Goal: Find contact information: Find contact information

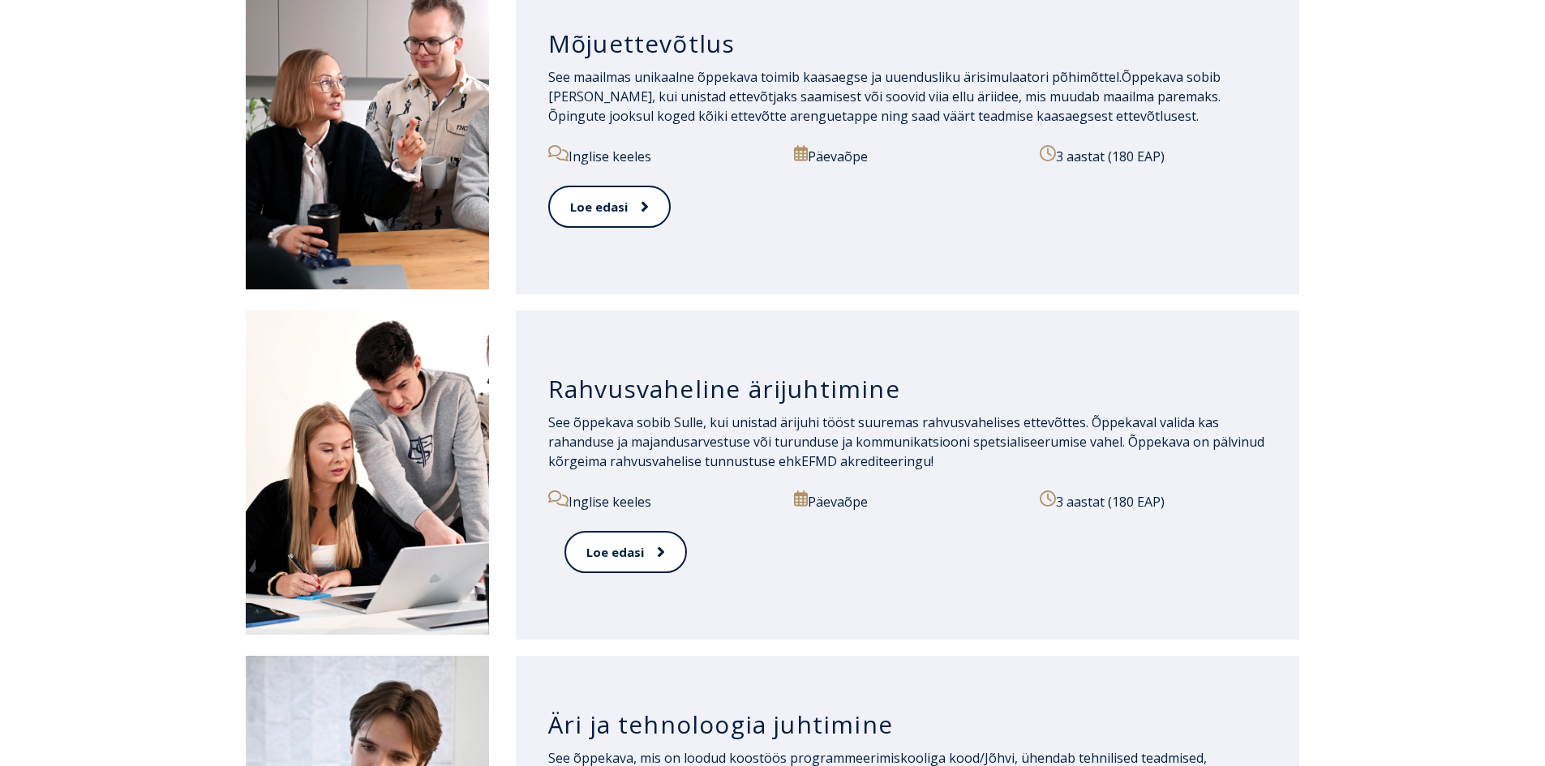
scroll to position [1298, 0]
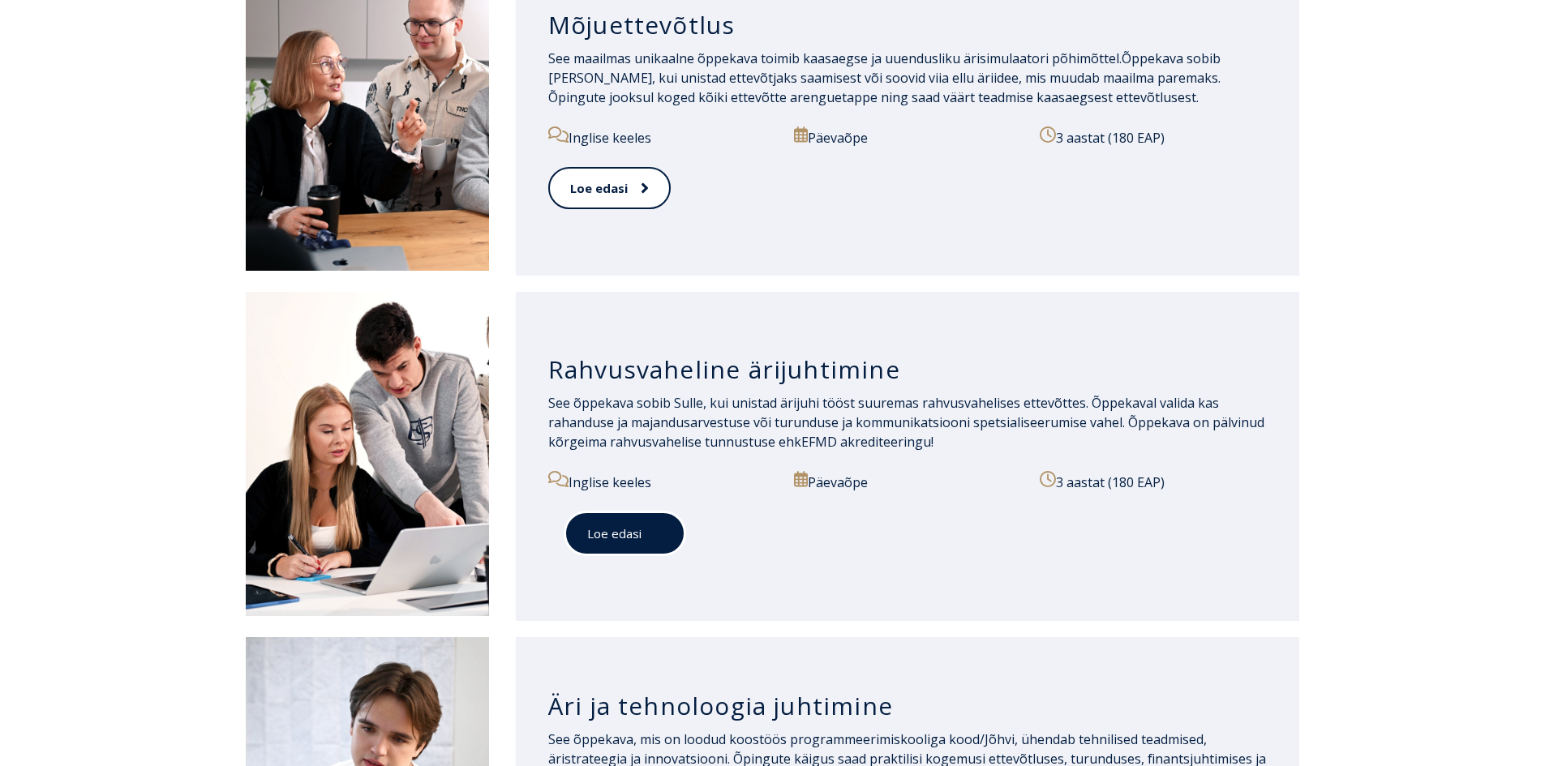
click at [648, 518] on link "Loe edasi" at bounding box center [624, 534] width 121 height 45
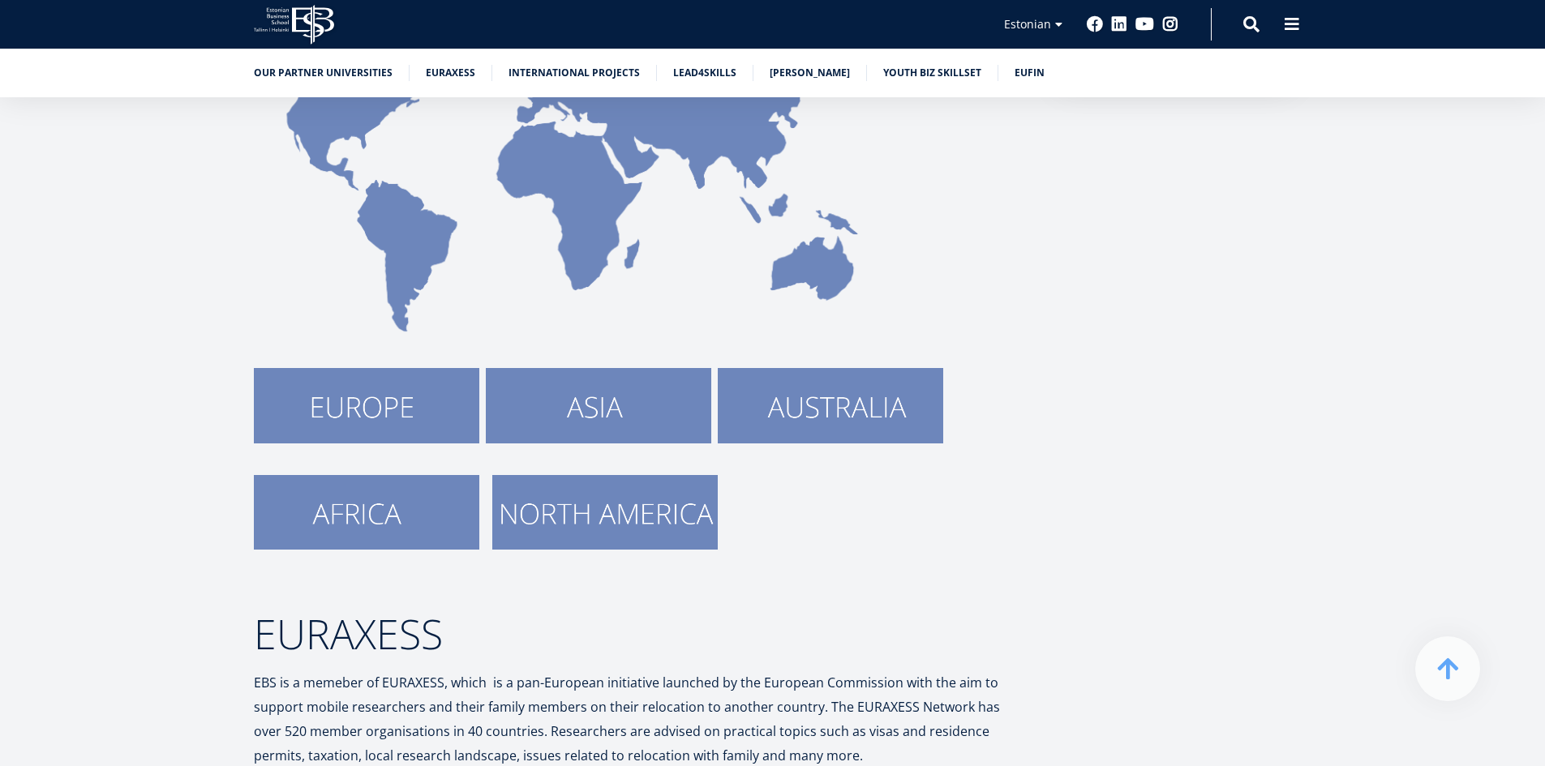
scroll to position [406, 0]
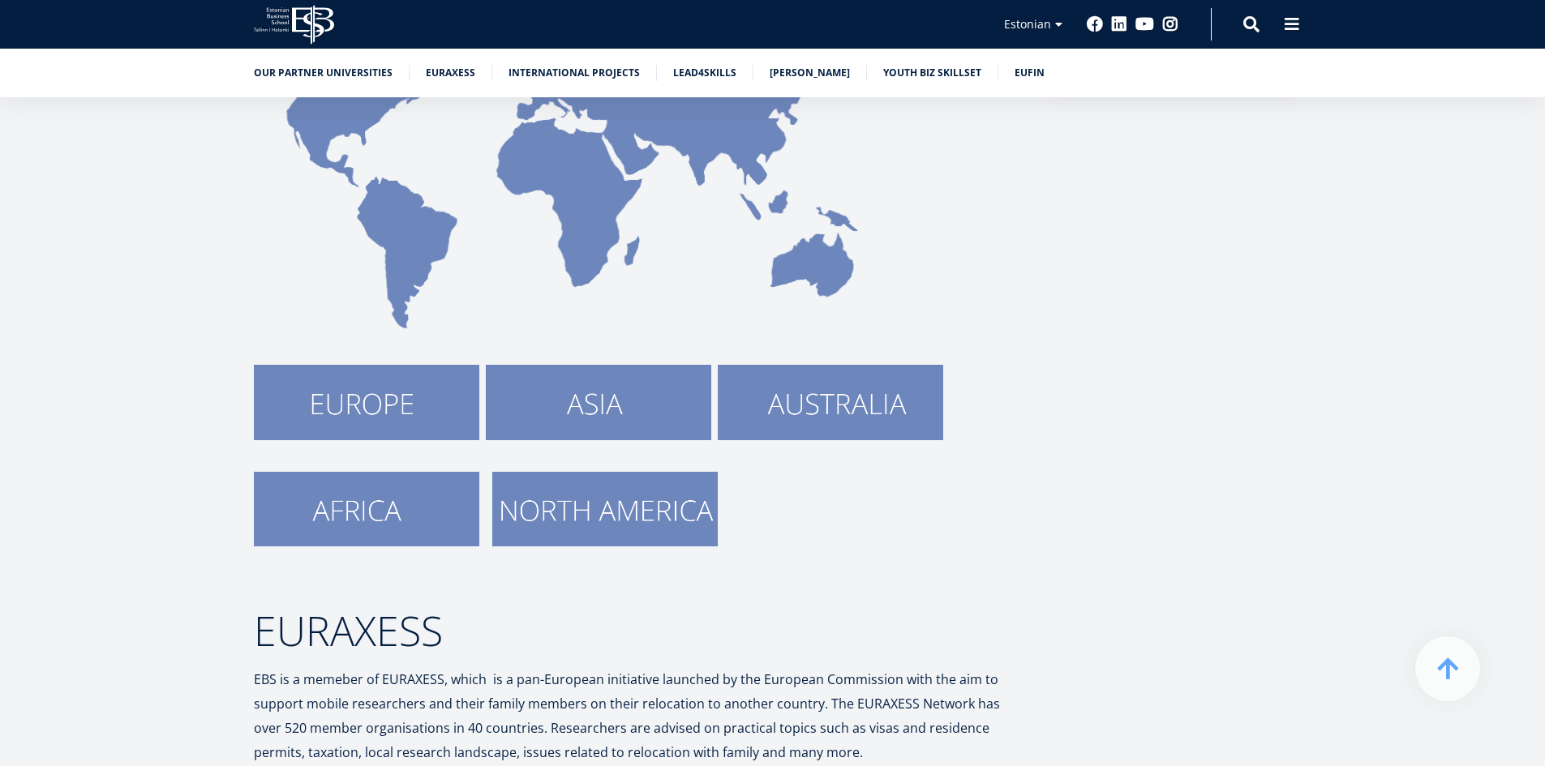
click at [544, 405] on img at bounding box center [598, 402] width 225 height 75
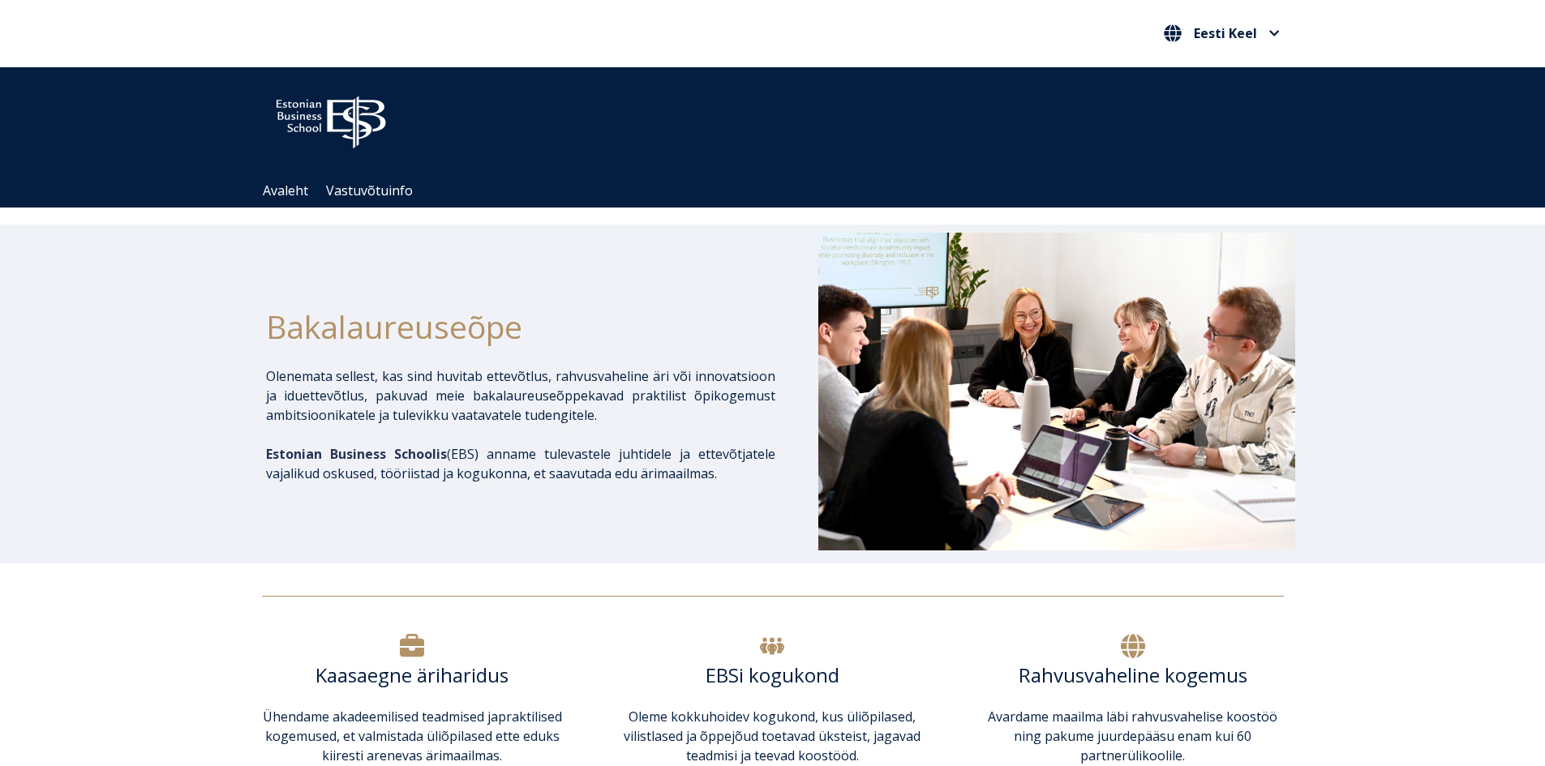
scroll to position [649, 0]
click at [290, 187] on link "Avaleht" at bounding box center [284, 191] width 43 height 14
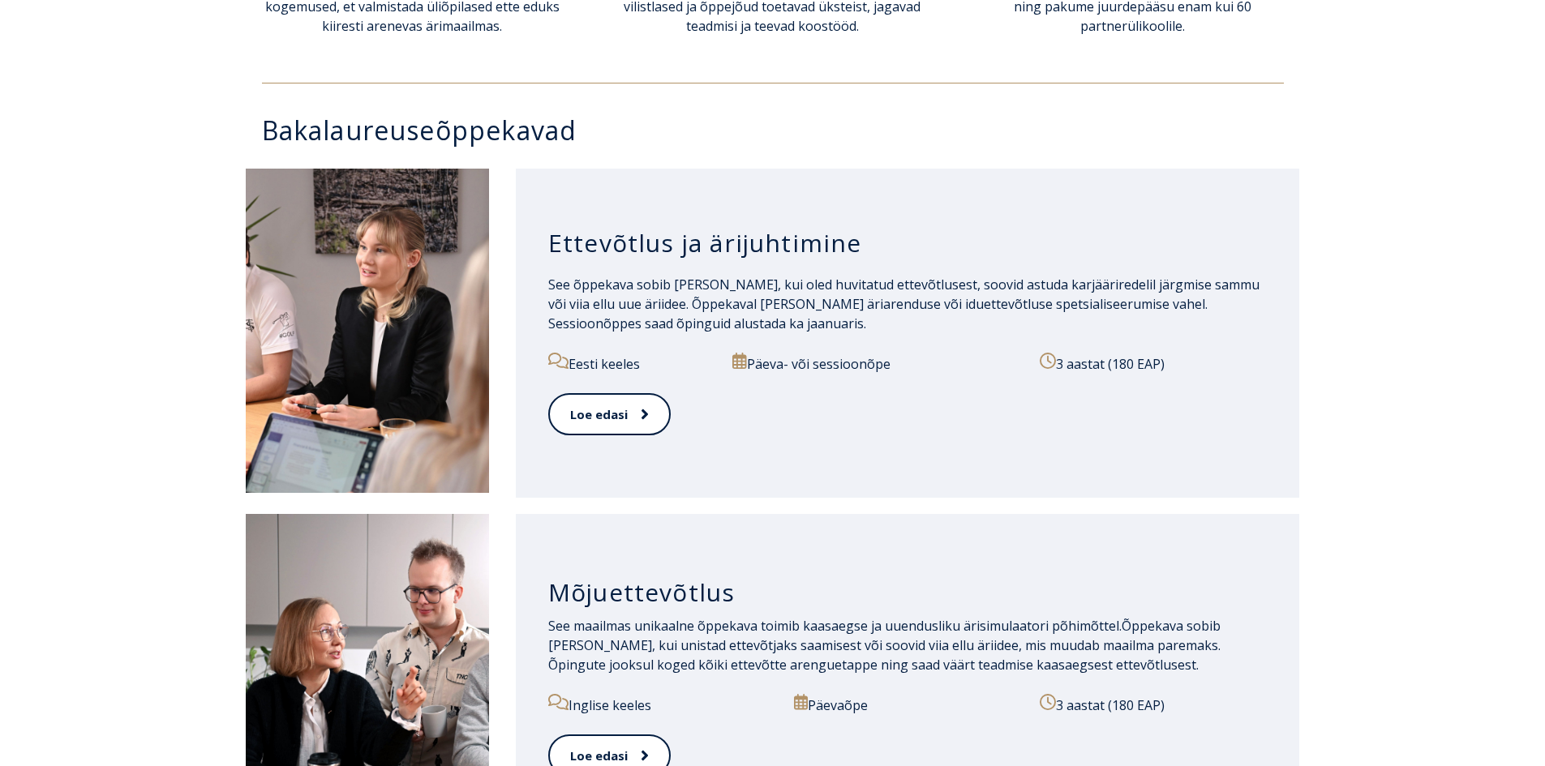
scroll to position [1054, 0]
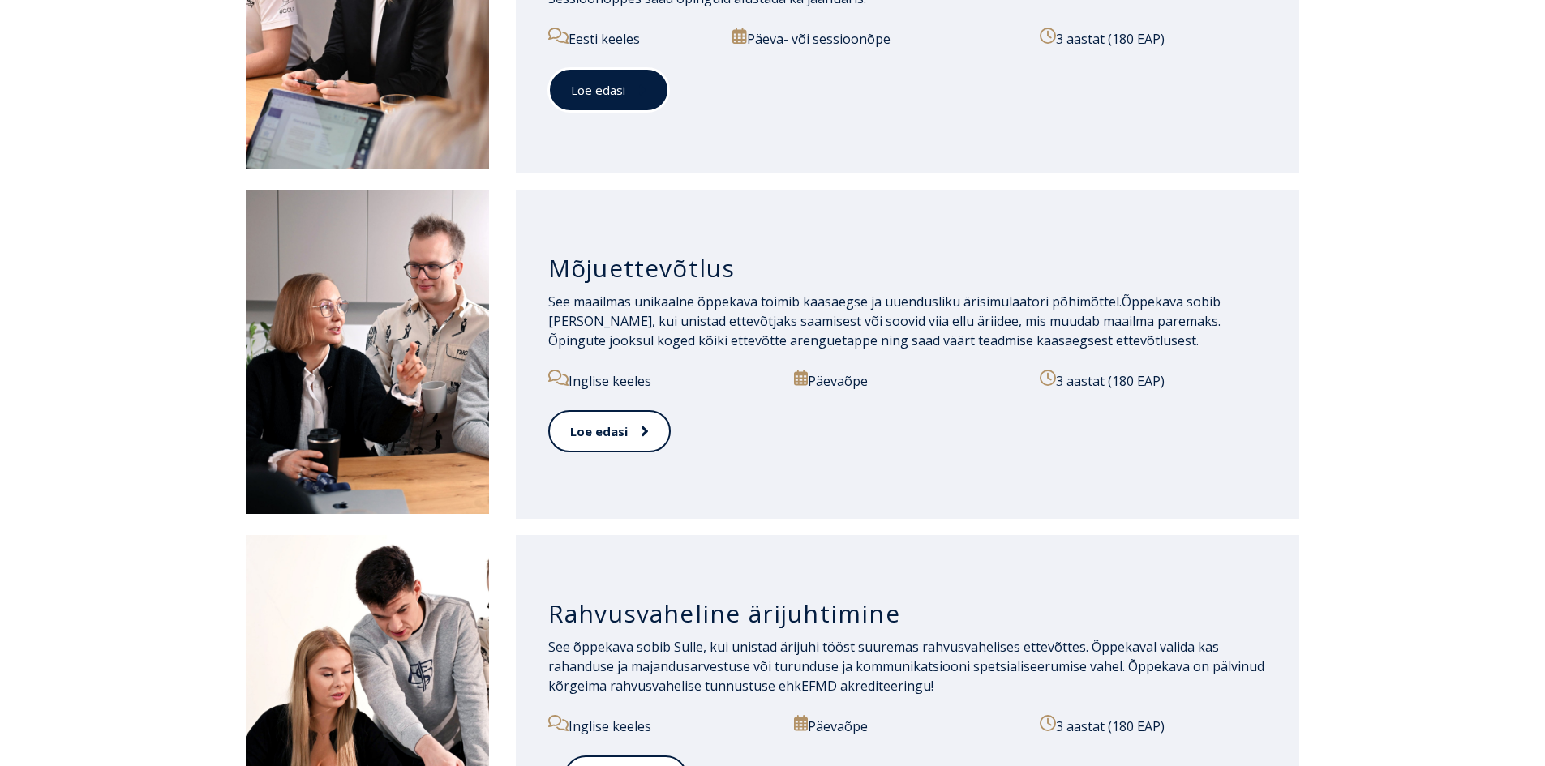
click at [578, 96] on link "Loe edasi" at bounding box center [608, 90] width 121 height 45
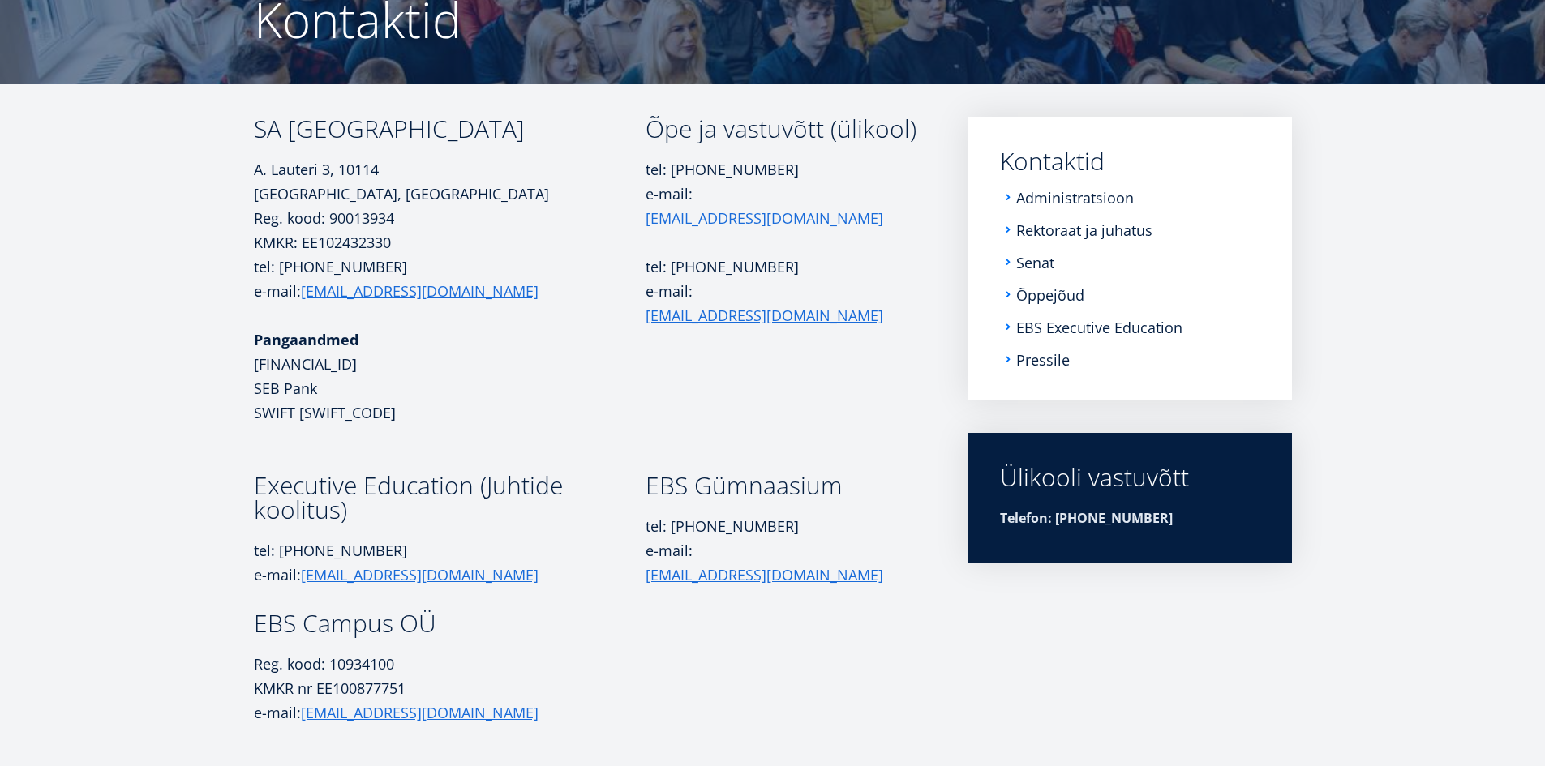
scroll to position [81, 0]
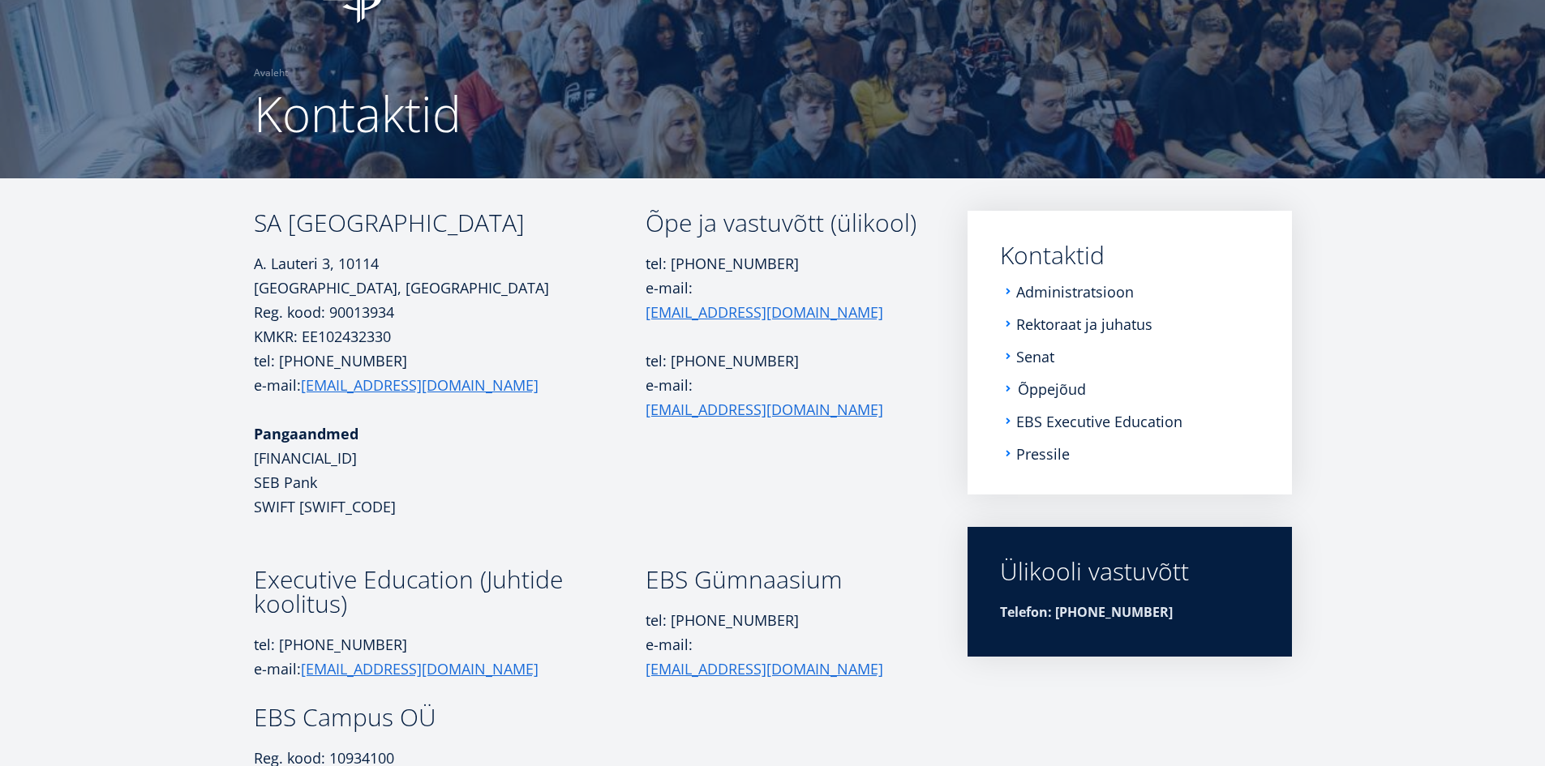
click at [1035, 389] on link "Õppejõud" at bounding box center [1052, 389] width 68 height 16
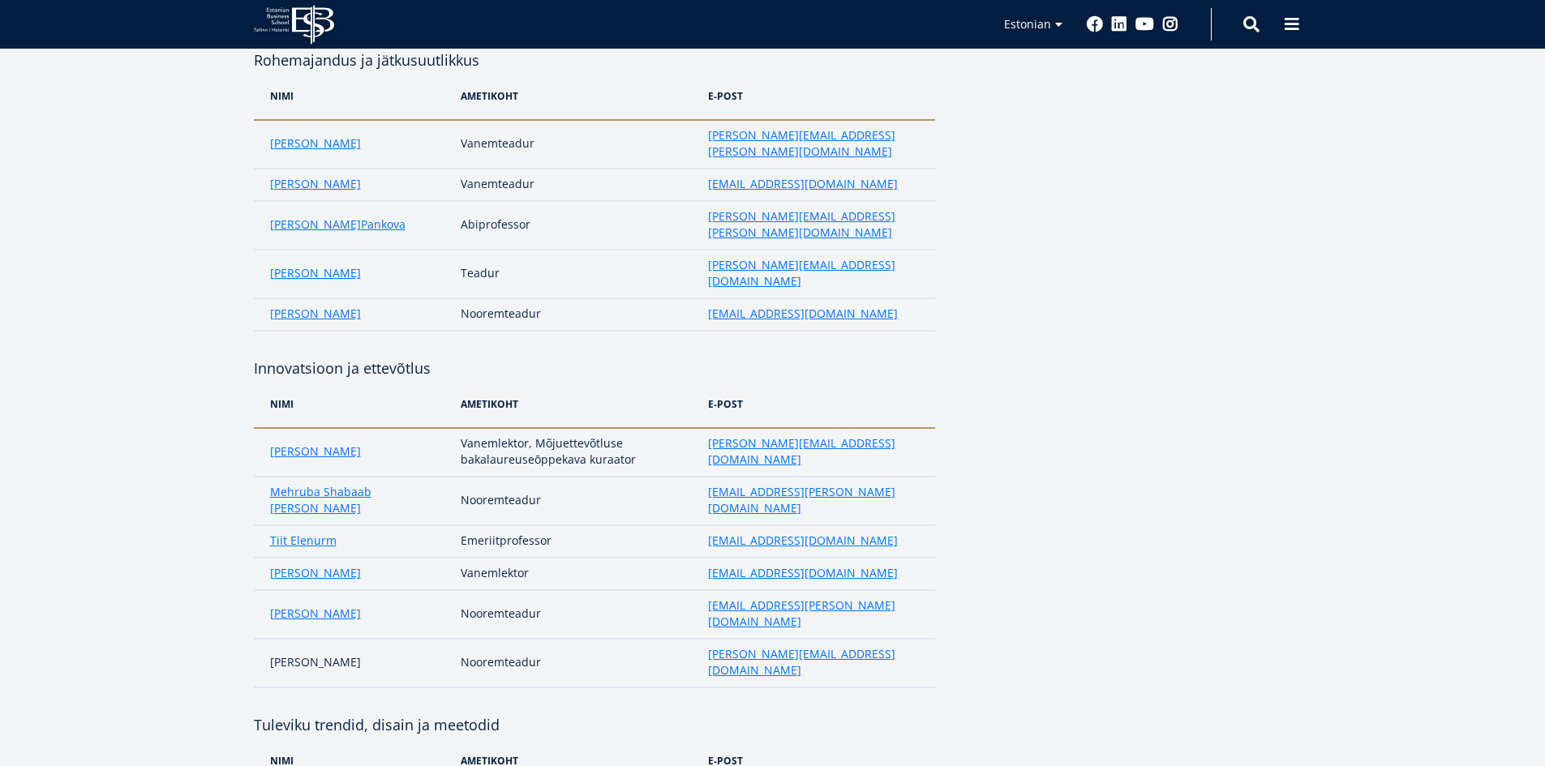
scroll to position [132, 0]
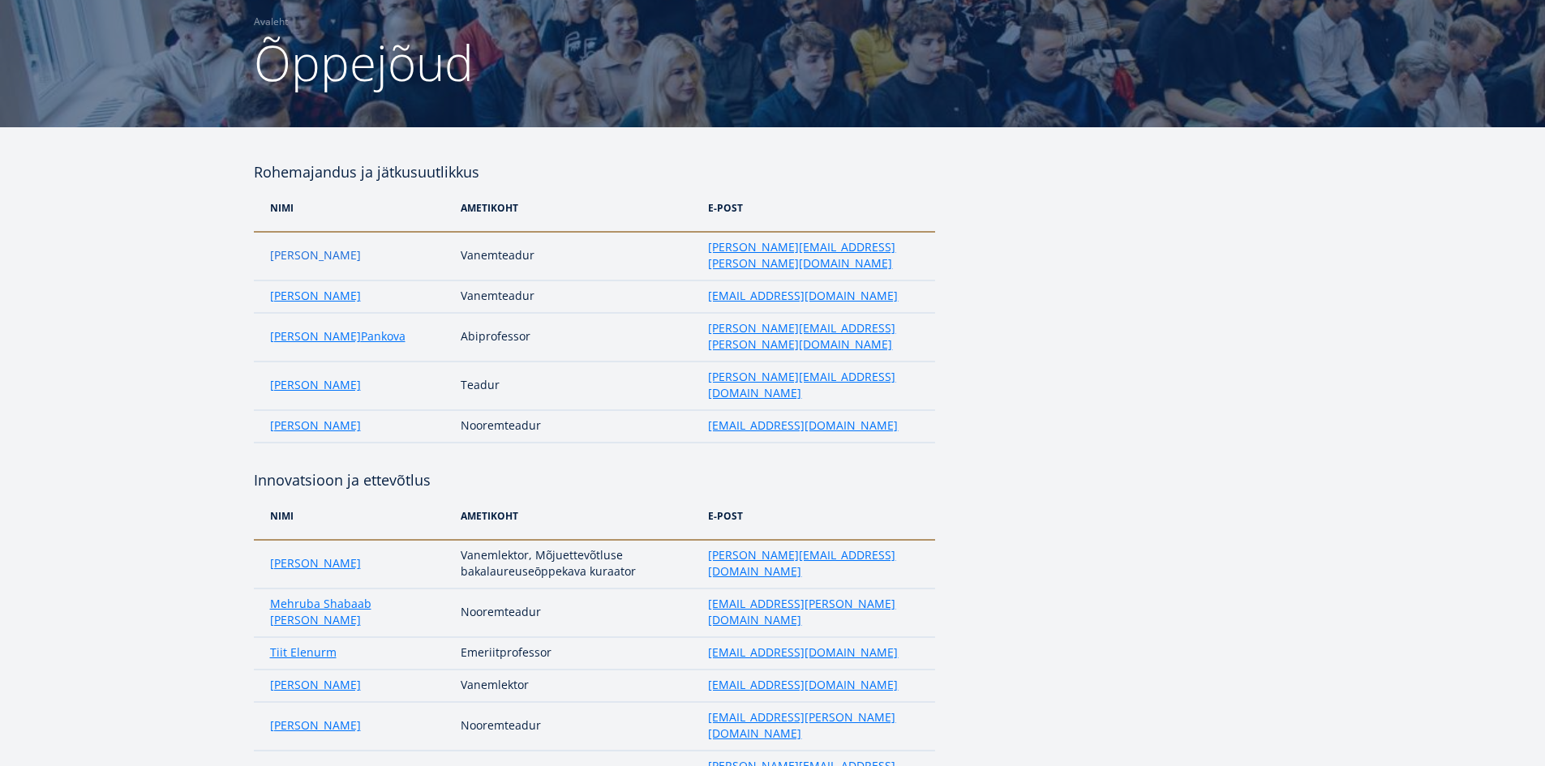
click at [315, 247] on link "Aleksandra Kekkonen" at bounding box center [315, 255] width 91 height 16
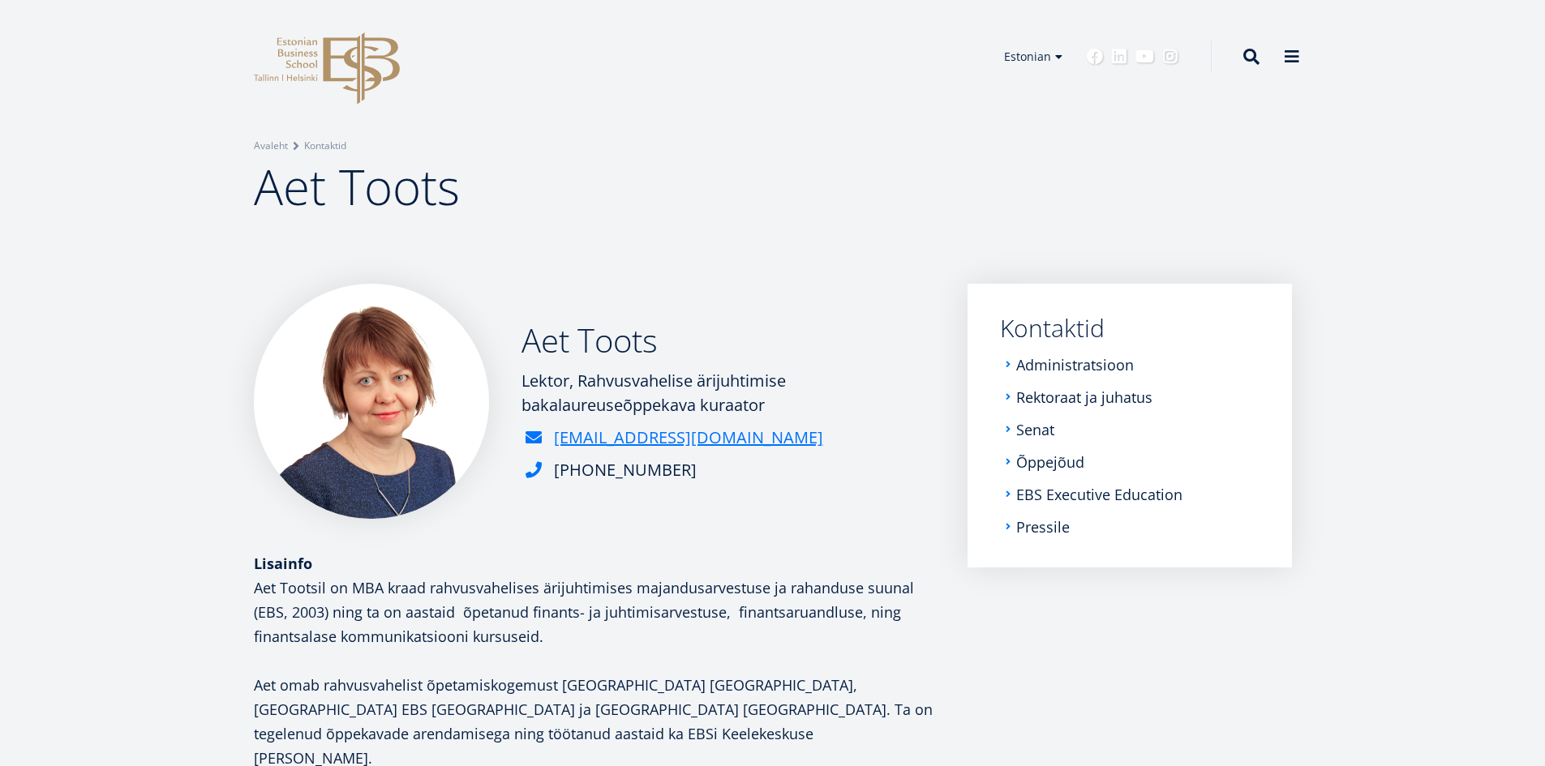
click at [582, 339] on h2 "Aet Toots" at bounding box center [729, 340] width 414 height 41
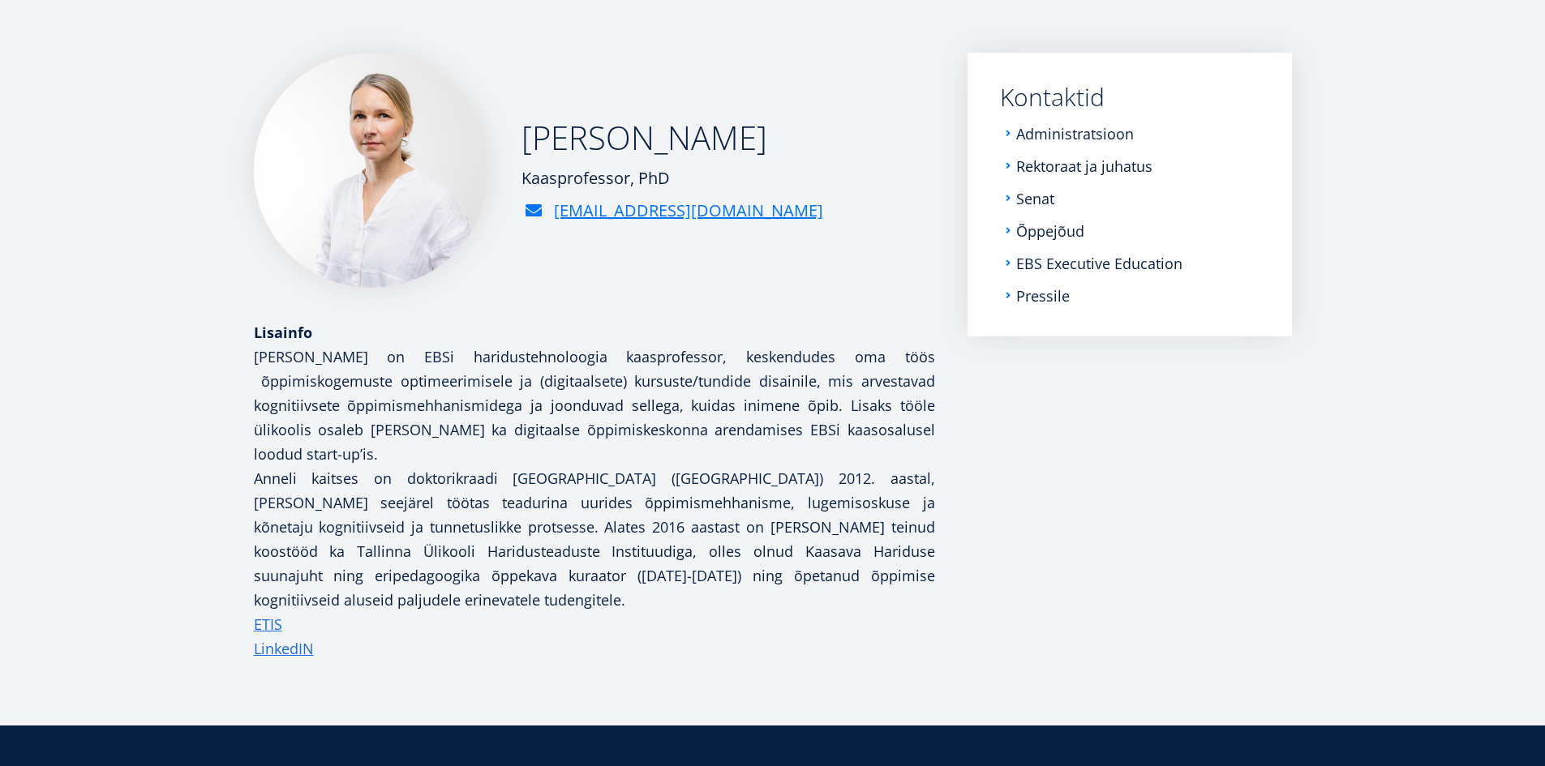
scroll to position [243, 0]
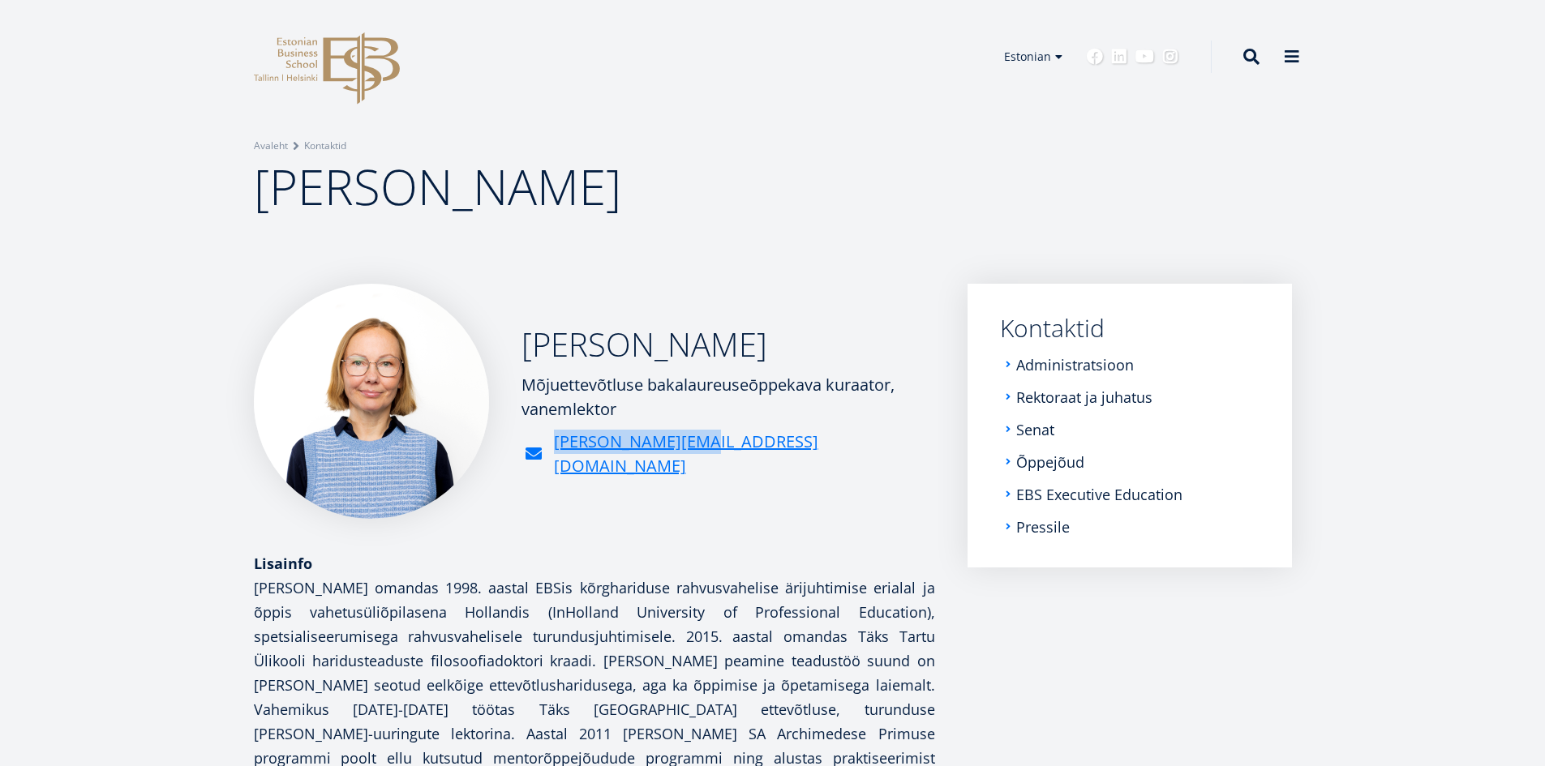
drag, startPoint x: 668, startPoint y: 457, endPoint x: 554, endPoint y: 467, distance: 114.8
click at [554, 467] on div "[PERSON_NAME] Mõjuettevõtluse bakalaureuseōppekava kuraator, vanemlektor [PERSO…" at bounding box center [594, 401] width 681 height 235
copy link "[PERSON_NAME][EMAIL_ADDRESS][DOMAIN_NAME]"
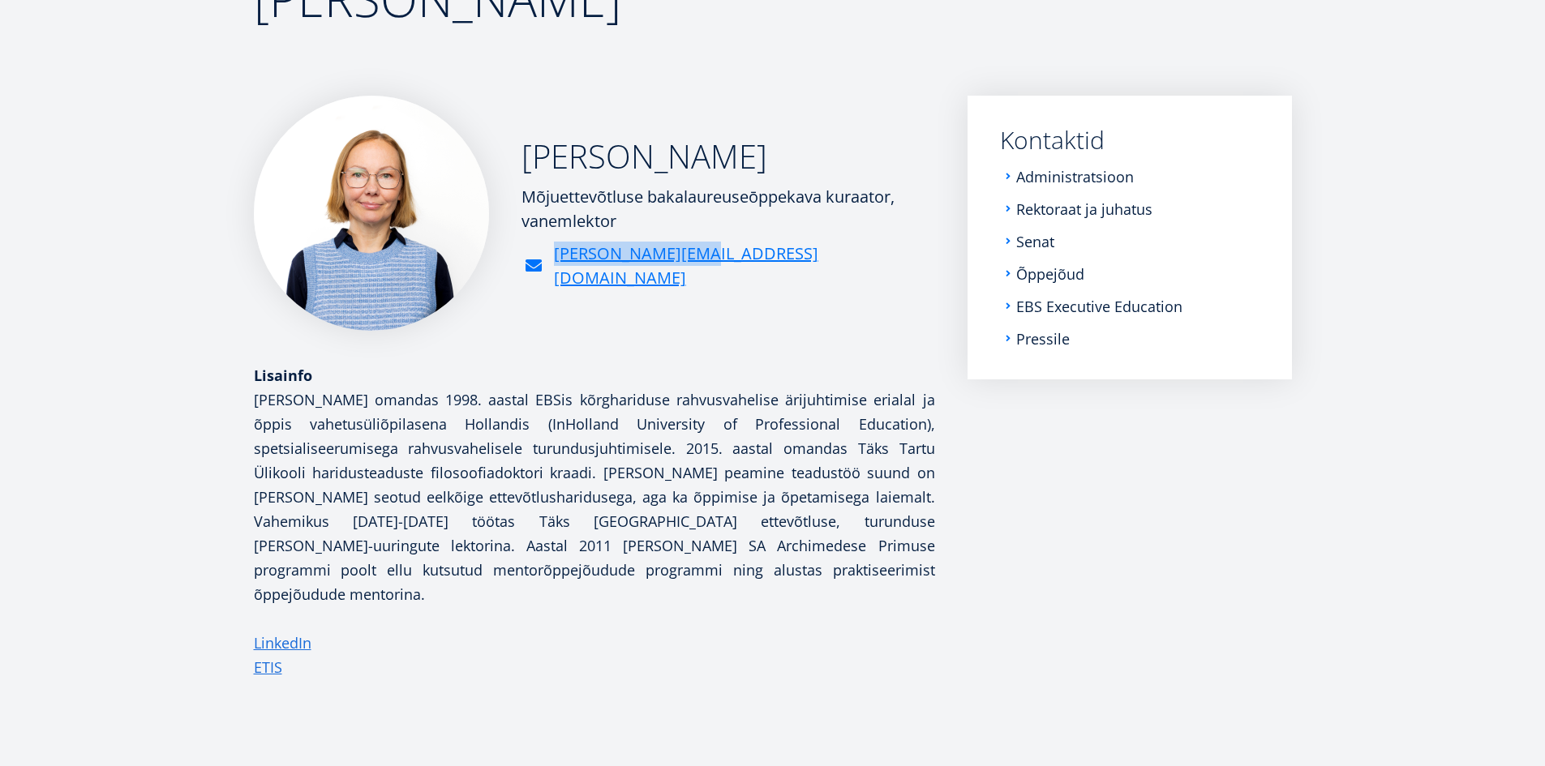
scroll to position [195, 0]
